Goal: Navigation & Orientation: Find specific page/section

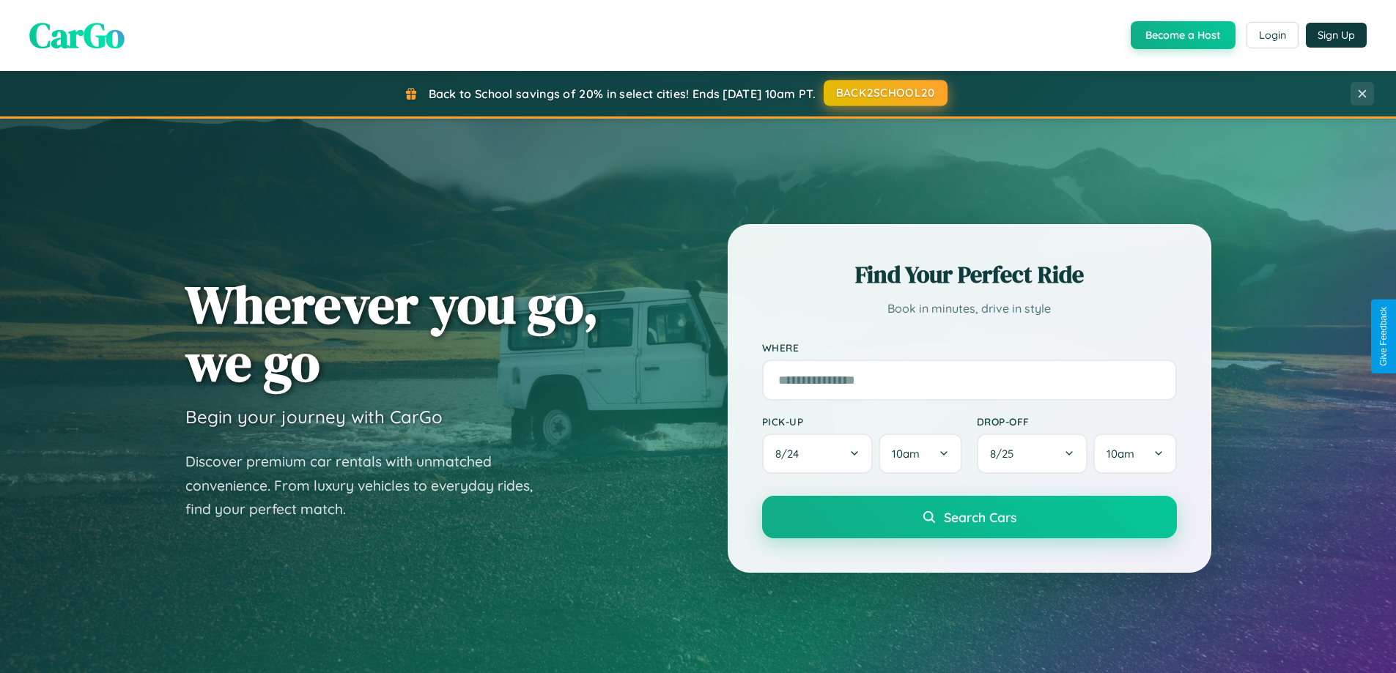
click at [884, 93] on button "BACK2SCHOOL20" at bounding box center [885, 93] width 124 height 26
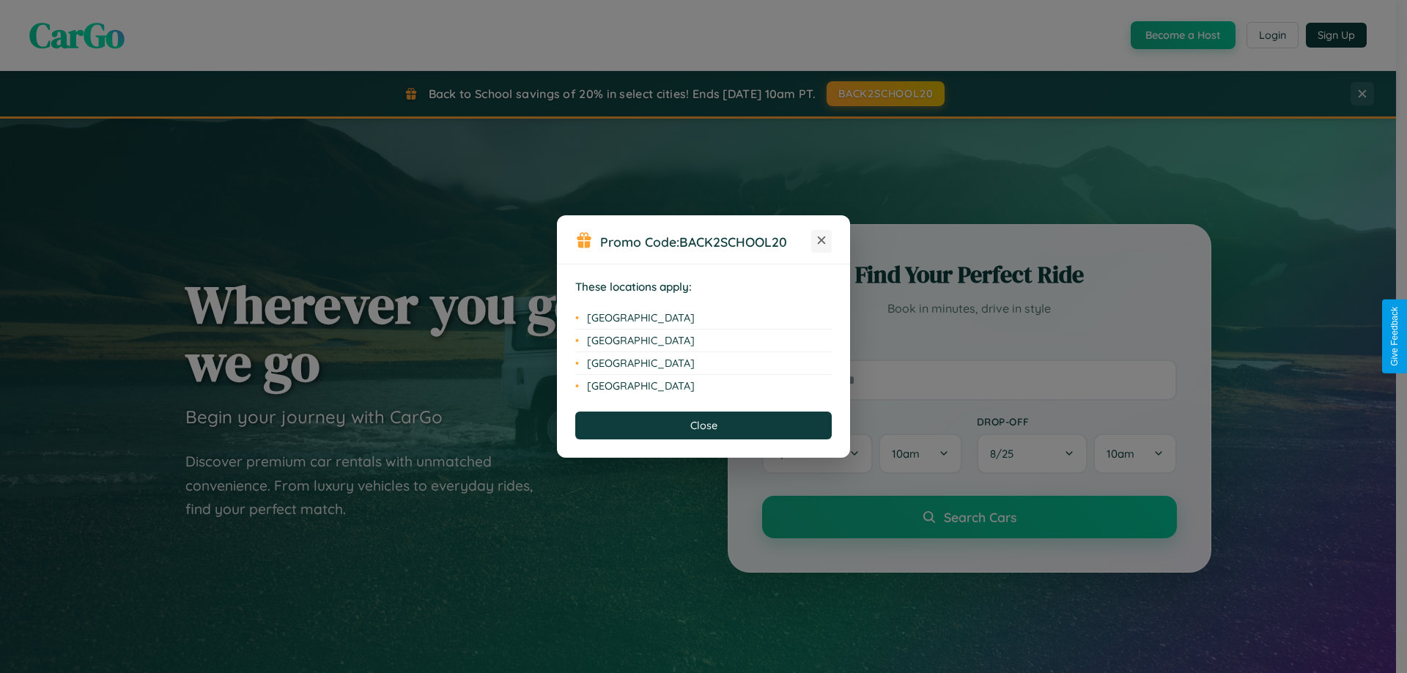
click at [821, 241] on icon at bounding box center [822, 241] width 8 height 8
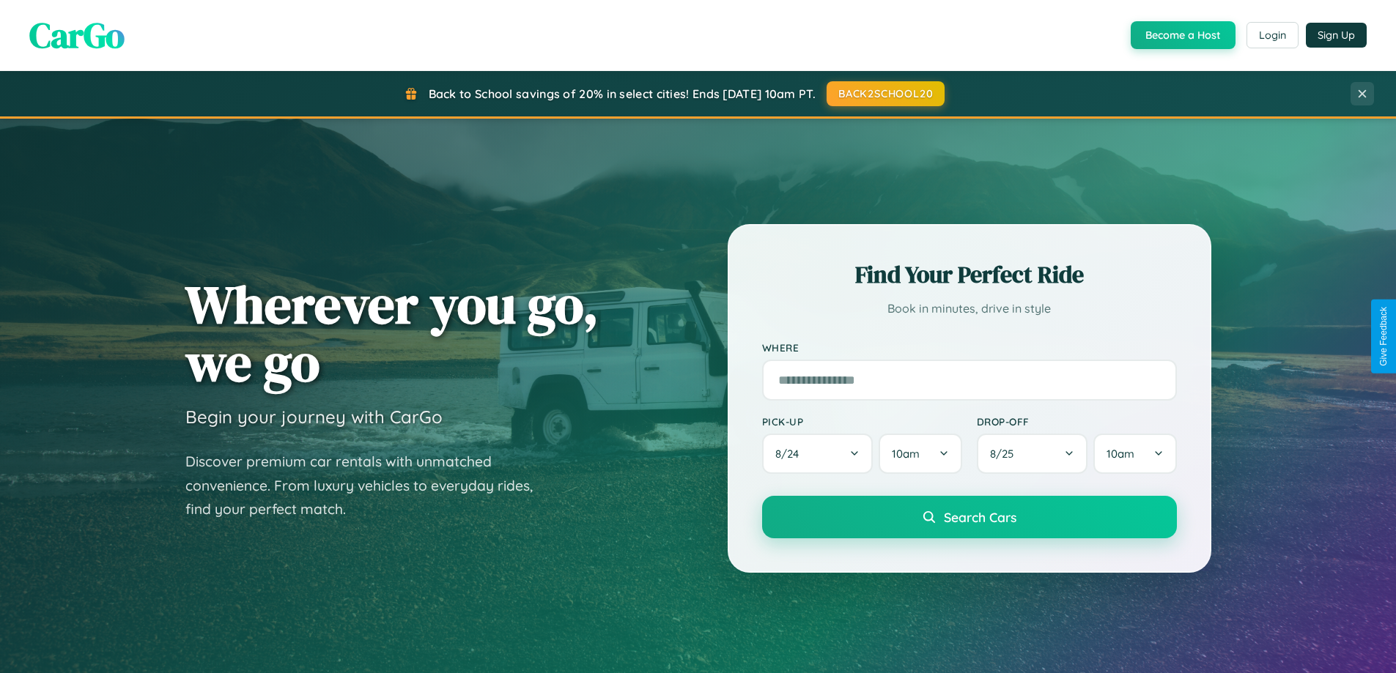
scroll to position [1008, 0]
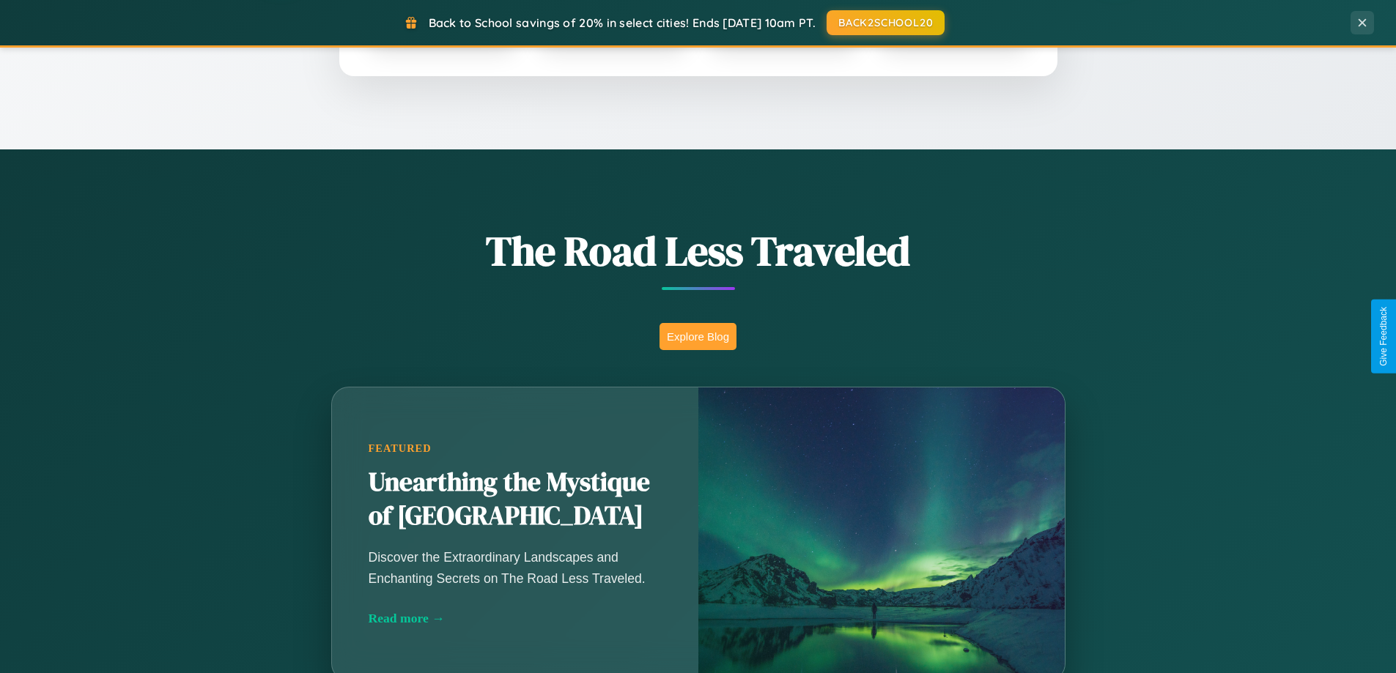
click at [697, 336] on button "Explore Blog" at bounding box center [697, 336] width 77 height 27
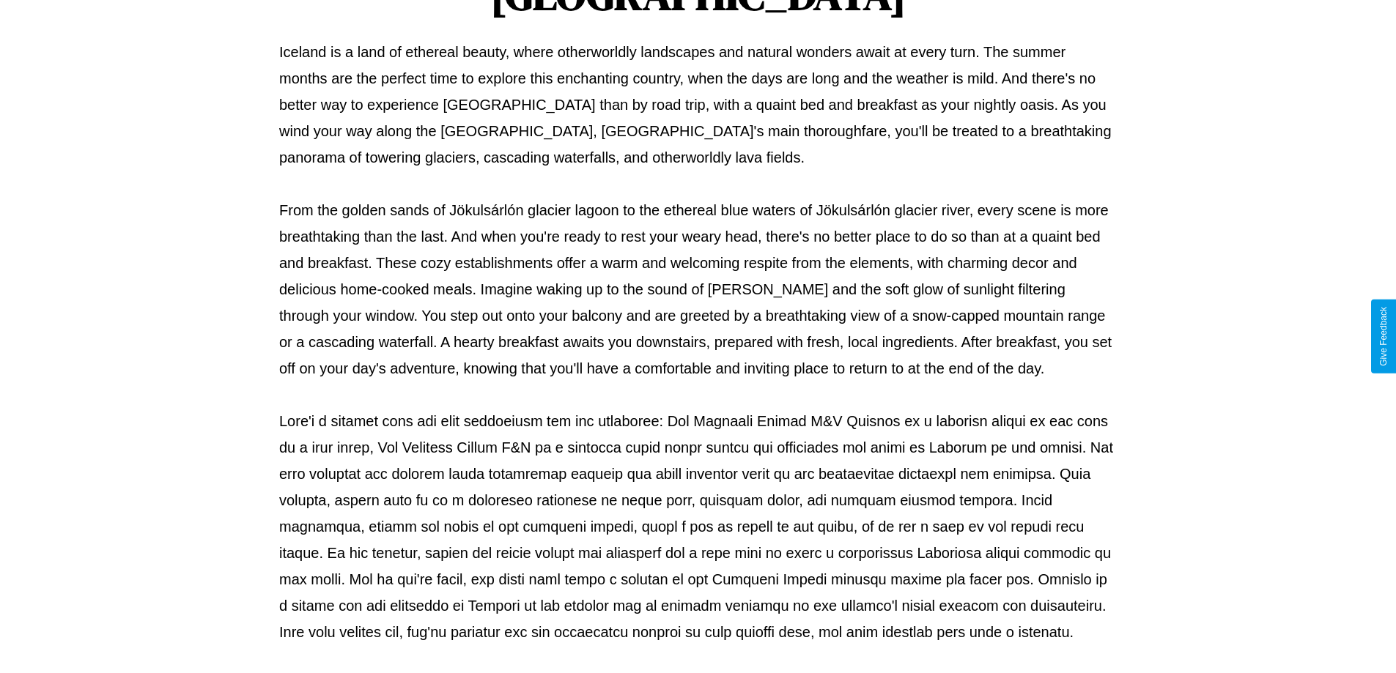
scroll to position [474, 0]
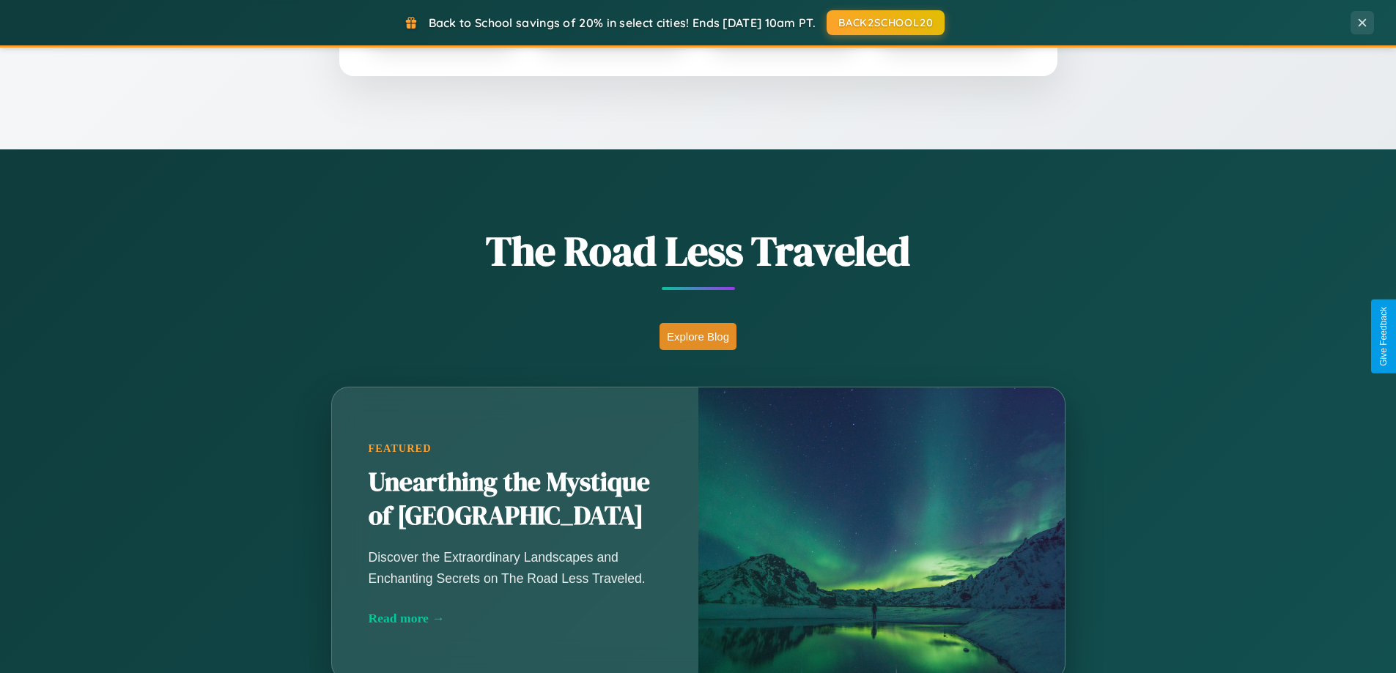
scroll to position [631, 0]
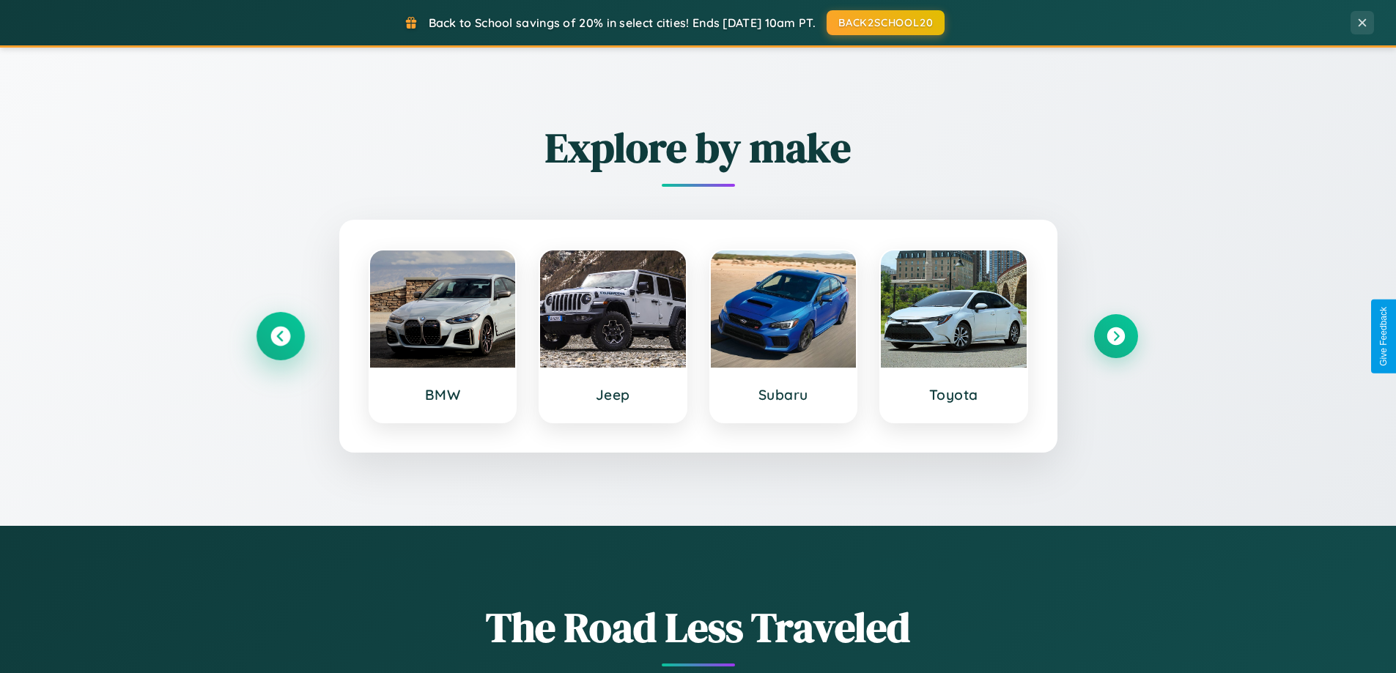
click at [280, 336] on icon at bounding box center [280, 337] width 20 height 20
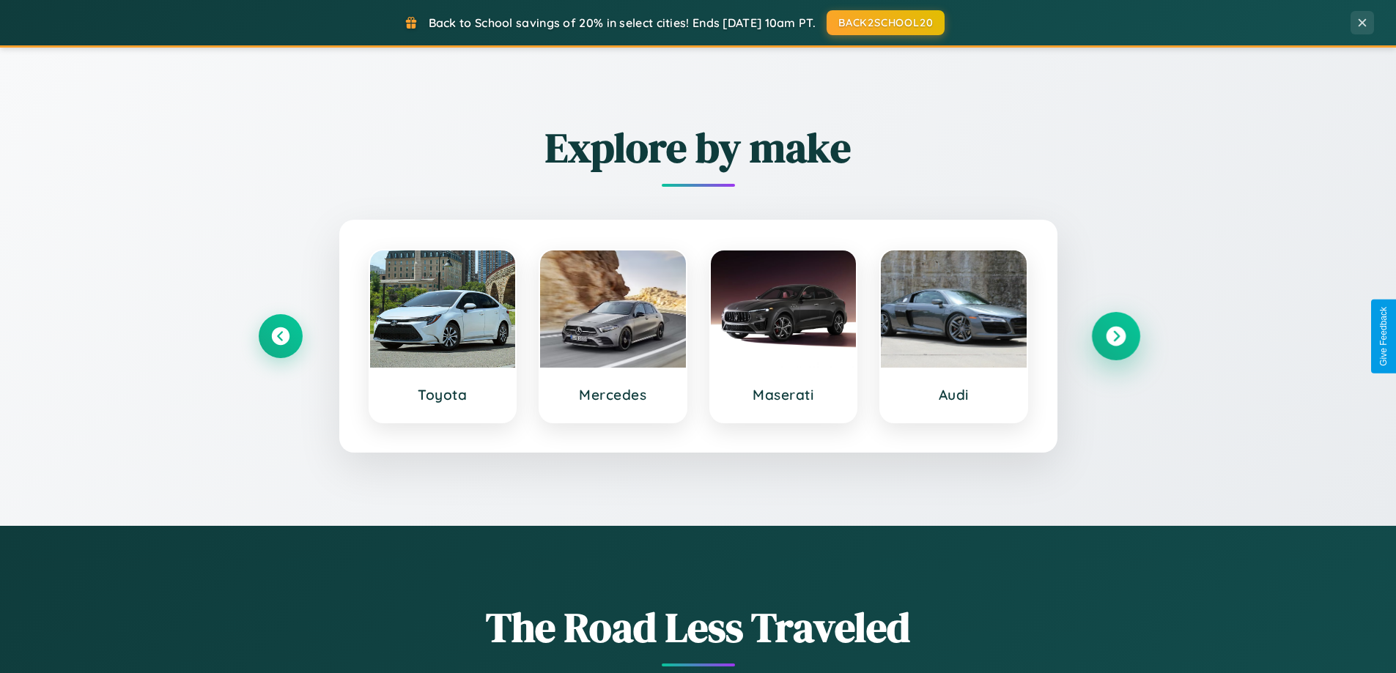
click at [1115, 336] on icon at bounding box center [1115, 337] width 20 height 20
